Goal: Information Seeking & Learning: Learn about a topic

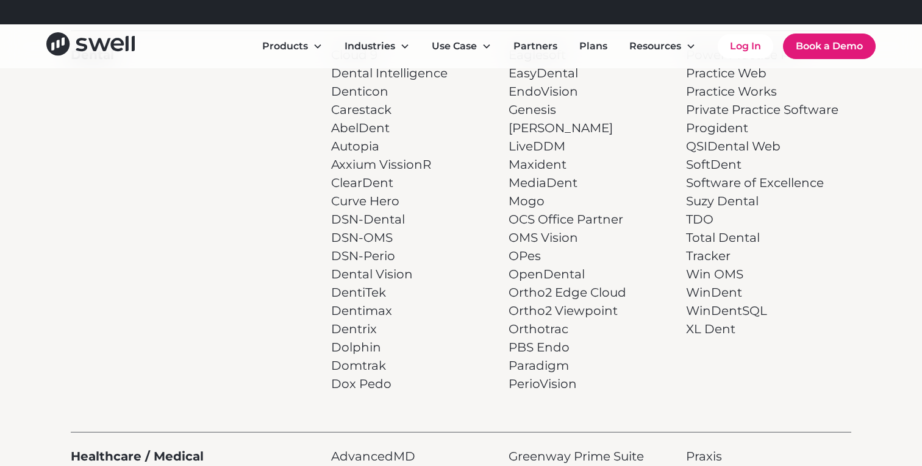
scroll to position [350, 0]
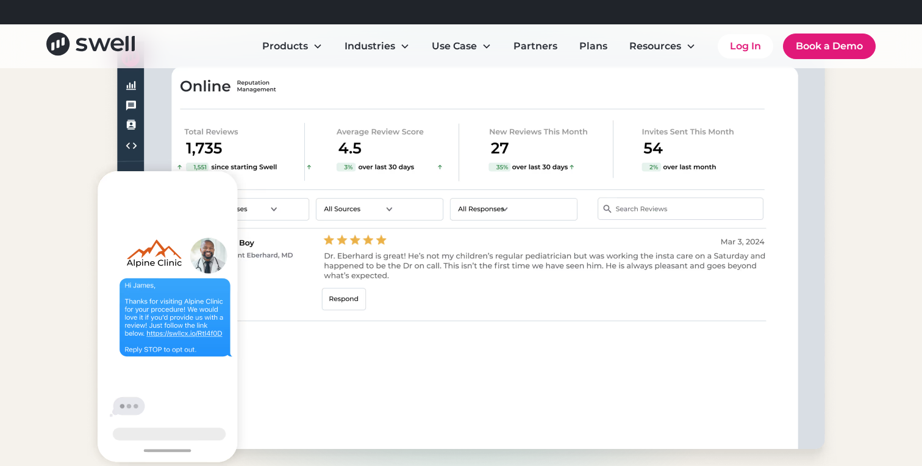
scroll to position [1049, 0]
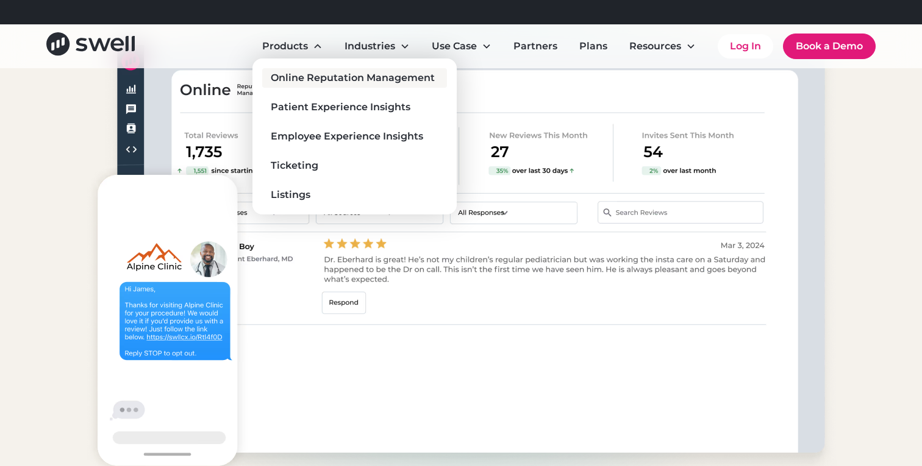
click at [305, 74] on div "Online Reputation Management" at bounding box center [353, 78] width 164 height 15
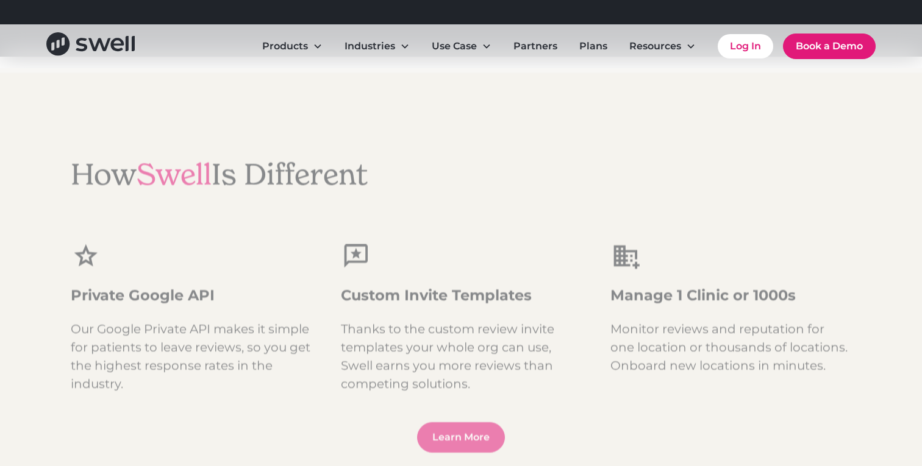
scroll to position [1543, 0]
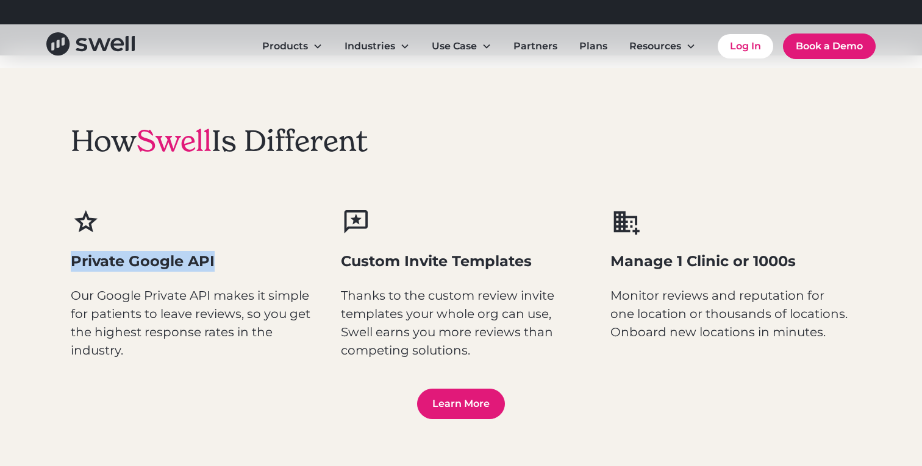
drag, startPoint x: 71, startPoint y: 259, endPoint x: 237, endPoint y: 268, distance: 165.5
click at [237, 268] on h3 "Private Google API" at bounding box center [191, 261] width 241 height 21
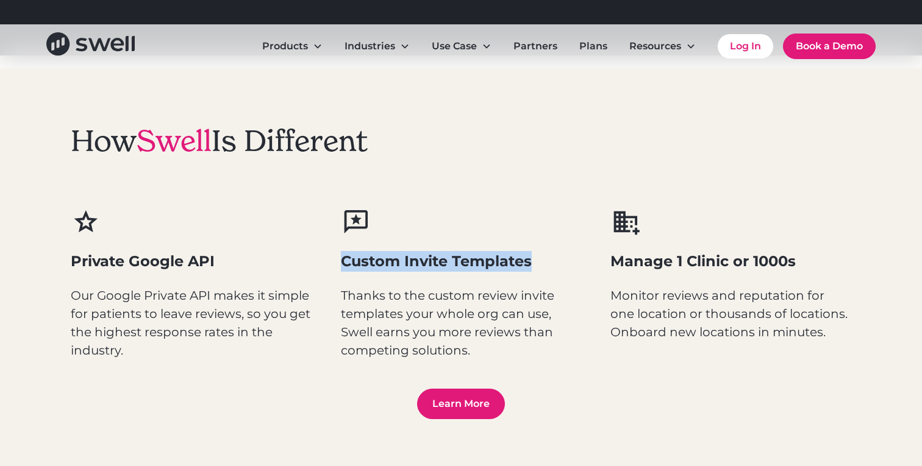
drag, startPoint x: 341, startPoint y: 263, endPoint x: 543, endPoint y: 272, distance: 202.0
click at [543, 272] on div "Custom Invite Templates Thanks to the custom review invite templates your whole…" at bounding box center [461, 283] width 241 height 152
click at [520, 165] on div "How Swell Is Different Private Google API Our Google Private API makes it simpl…" at bounding box center [461, 242] width 780 height 236
